Goal: Information Seeking & Learning: Check status

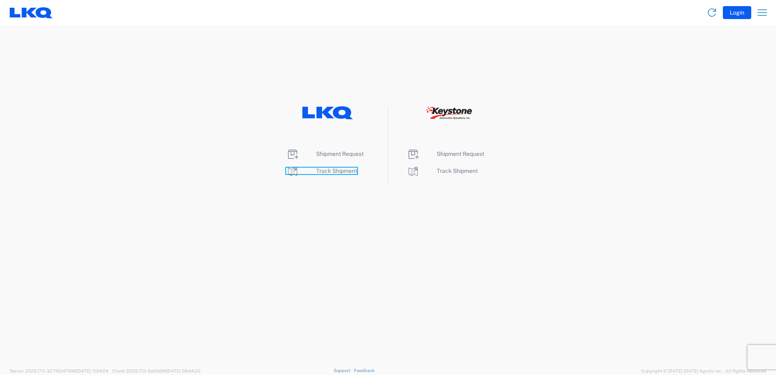
click at [293, 167] on icon at bounding box center [292, 171] width 13 height 13
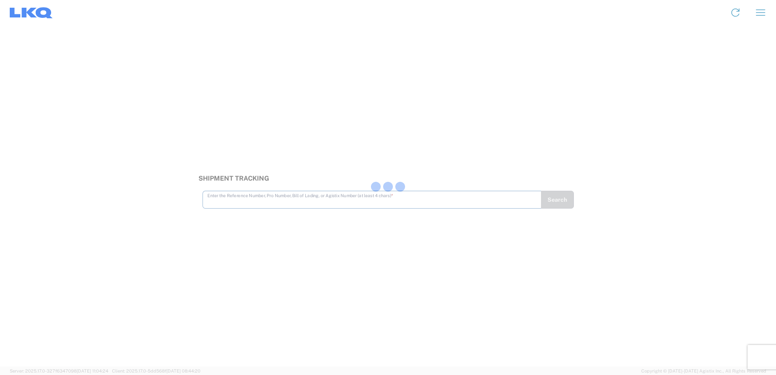
click at [220, 201] on div at bounding box center [388, 187] width 776 height 375
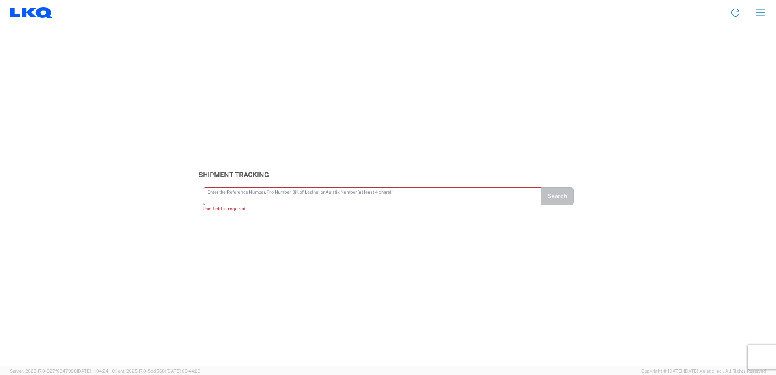
click at [220, 198] on input "text" at bounding box center [371, 195] width 329 height 14
type input "56191537"
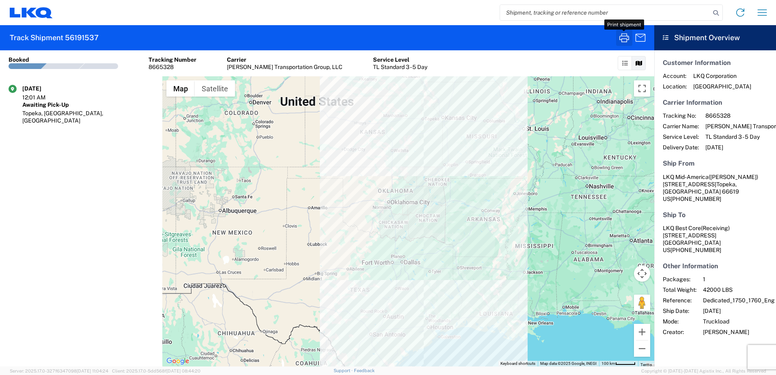
click at [623, 40] on icon "button" at bounding box center [624, 37] width 13 height 13
